Goal: Browse casually

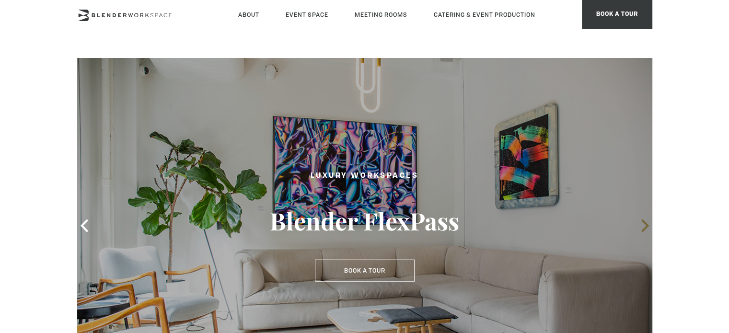
click at [640, 230] on icon at bounding box center [645, 226] width 12 height 12
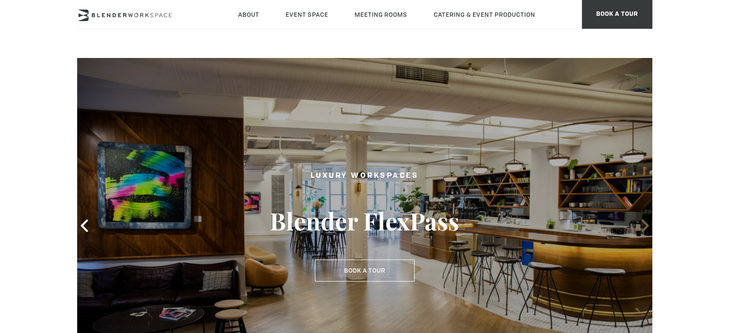
click at [640, 230] on icon at bounding box center [645, 226] width 12 height 12
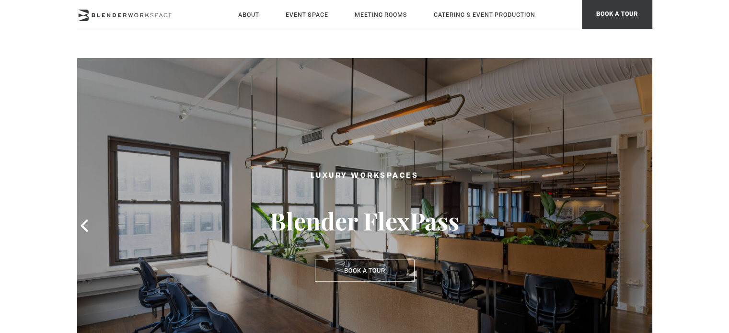
click at [640, 230] on icon at bounding box center [645, 226] width 12 height 12
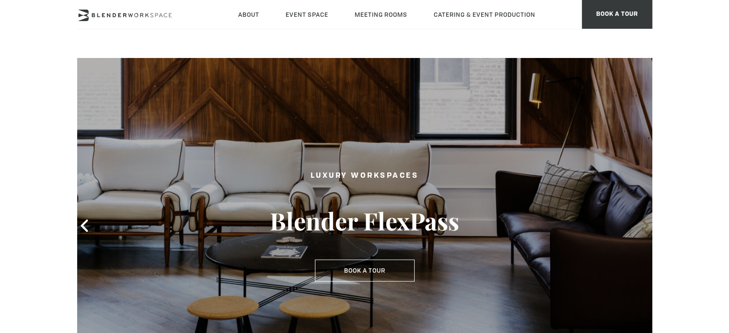
click at [640, 230] on icon at bounding box center [645, 226] width 12 height 12
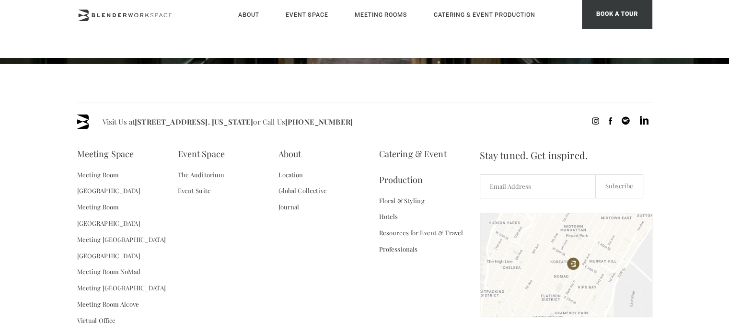
scroll to position [958, 0]
